Goal: Check status: Check status

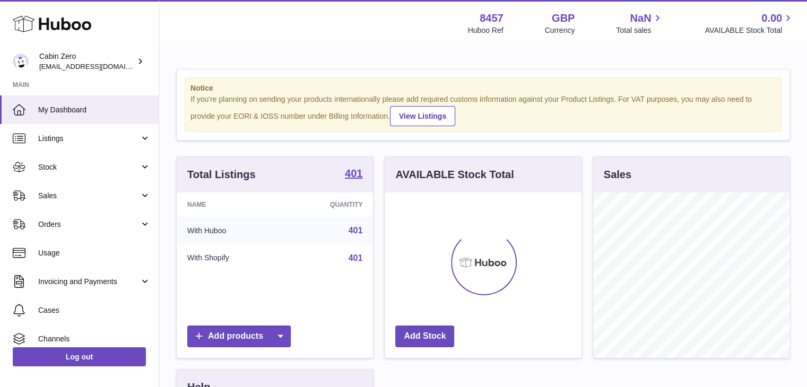
scroll to position [166, 197]
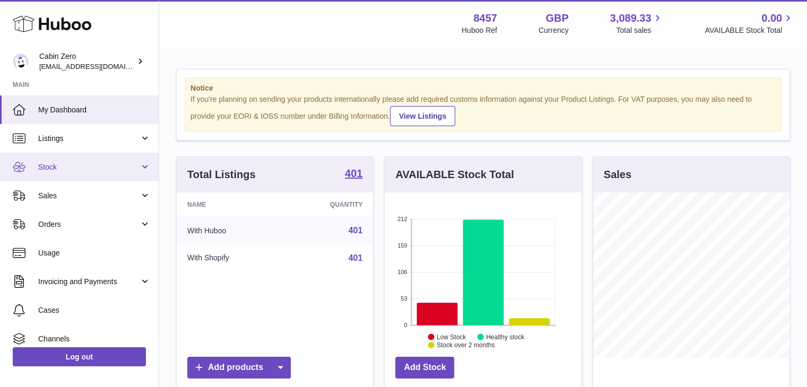
click at [87, 173] on link "Stock" at bounding box center [79, 167] width 159 height 29
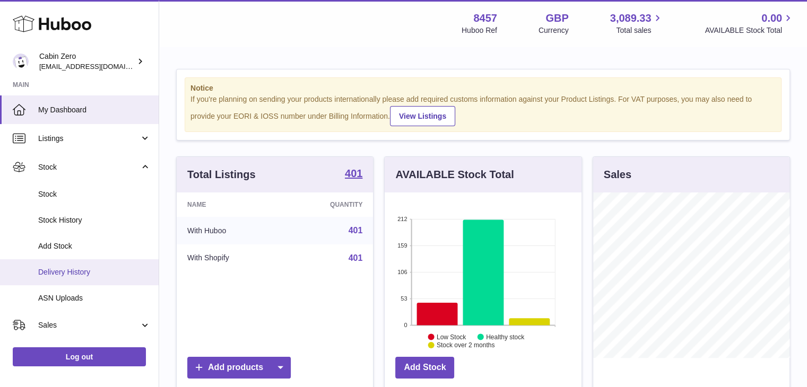
click at [102, 272] on span "Delivery History" at bounding box center [94, 272] width 113 height 10
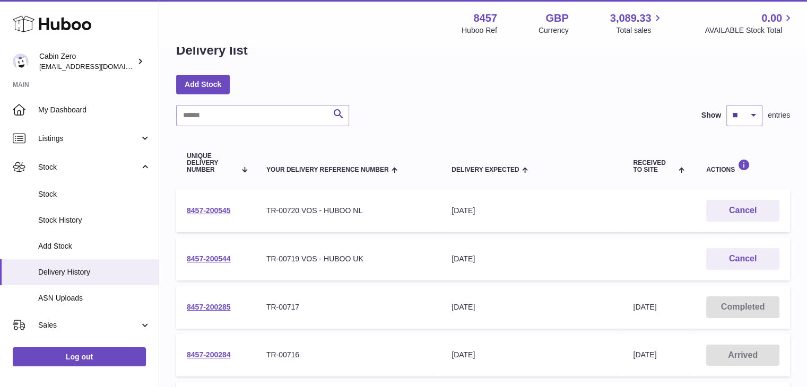
scroll to position [53, 0]
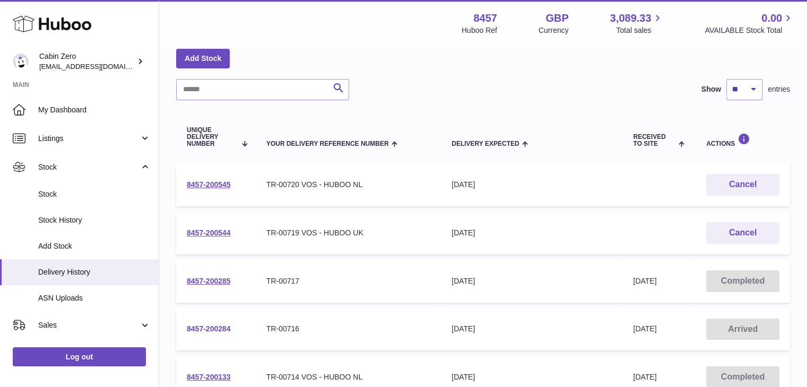
click at [202, 329] on link "8457-200284" at bounding box center [209, 329] width 44 height 8
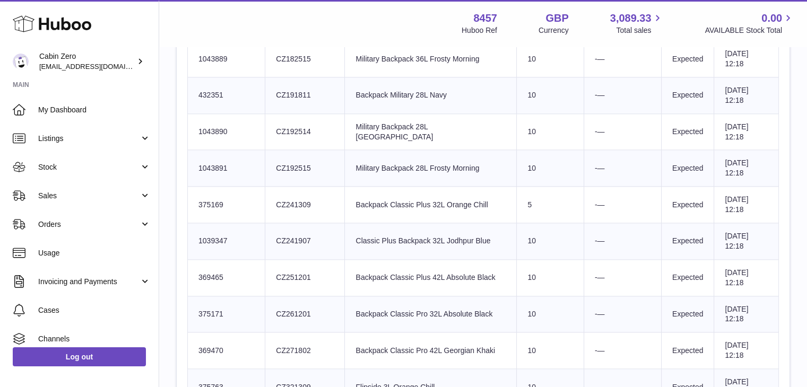
scroll to position [1327, 0]
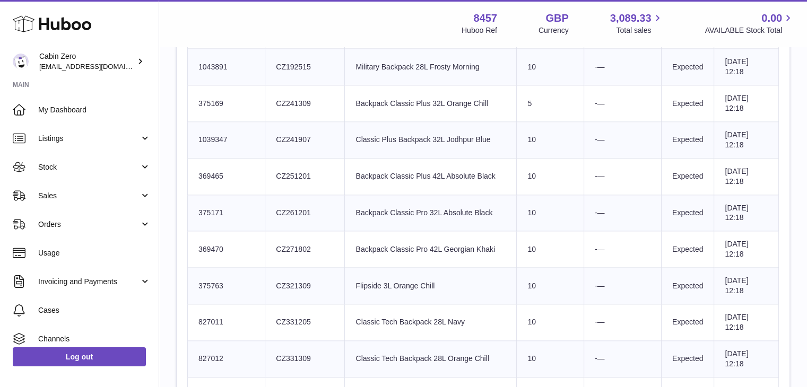
drag, startPoint x: 236, startPoint y: 205, endPoint x: 730, endPoint y: 216, distance: 494.2
click at [730, 216] on tr "Huboo SKU Number 375171 Client Identifier CZ261201 Product title Backpack Class…" at bounding box center [483, 213] width 591 height 37
click at [661, 216] on td "Expected" at bounding box center [687, 213] width 53 height 37
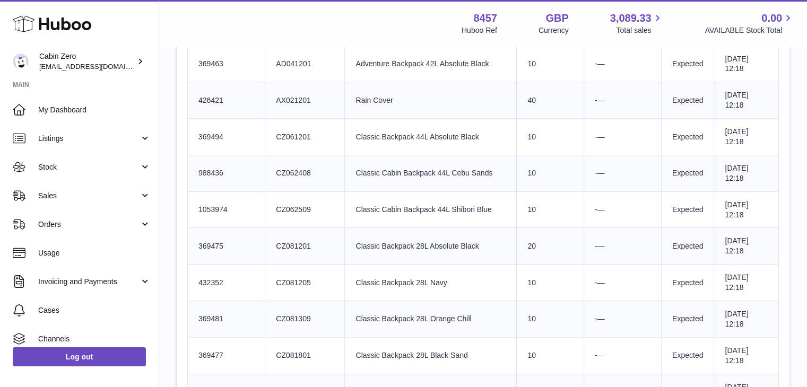
scroll to position [433, 0]
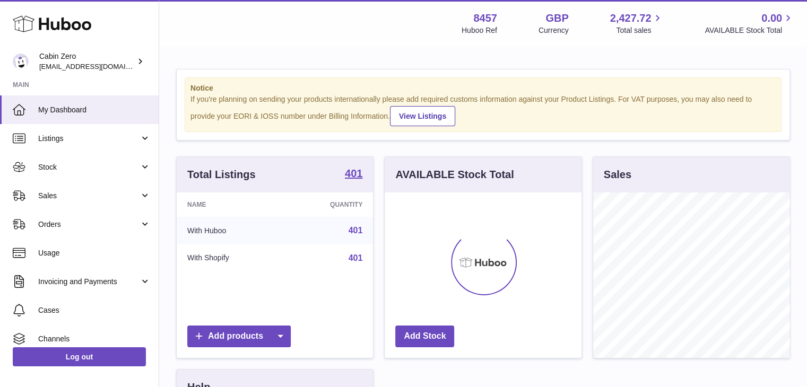
scroll to position [166, 197]
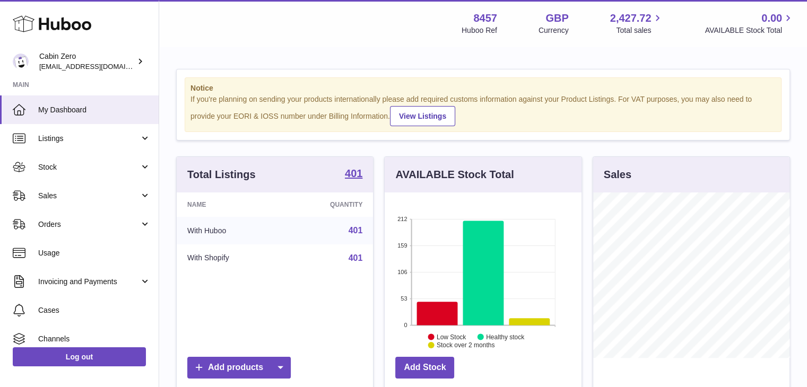
drag, startPoint x: 95, startPoint y: 168, endPoint x: 100, endPoint y: 211, distance: 42.7
click at [95, 168] on span "Stock" at bounding box center [88, 167] width 101 height 10
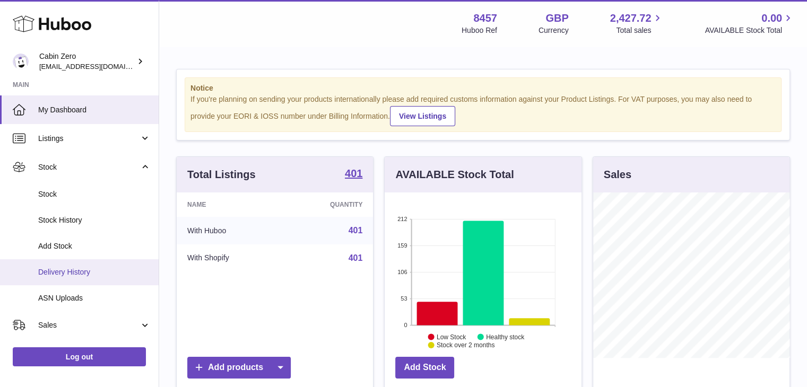
click at [121, 272] on span "Delivery History" at bounding box center [94, 272] width 113 height 10
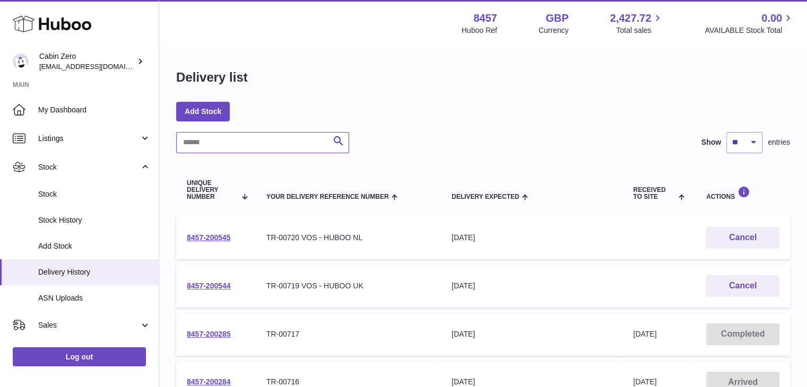
click at [212, 139] on input "text" at bounding box center [262, 142] width 173 height 21
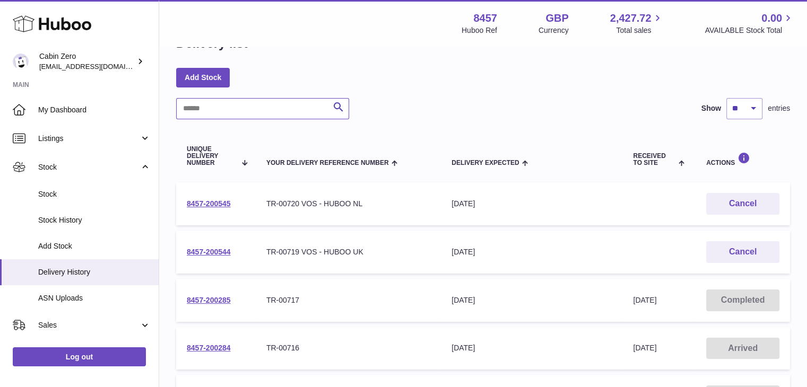
scroll to position [106, 0]
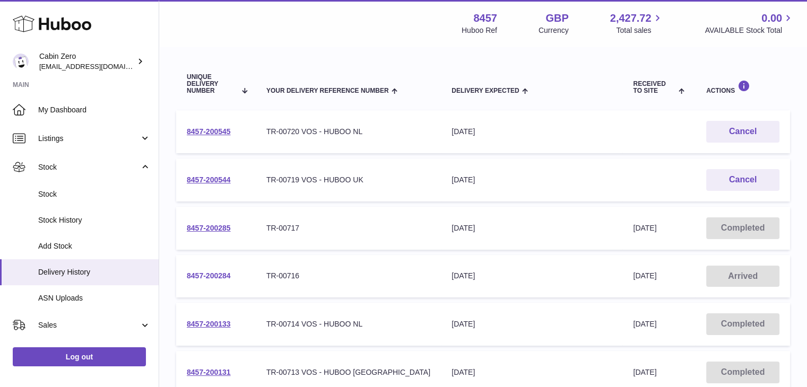
click at [209, 272] on link "8457-200284" at bounding box center [209, 276] width 44 height 8
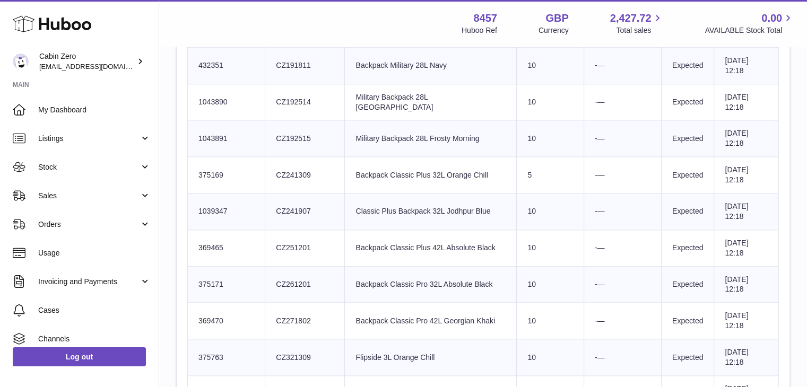
scroll to position [1274, 0]
